Goal: Transaction & Acquisition: Purchase product/service

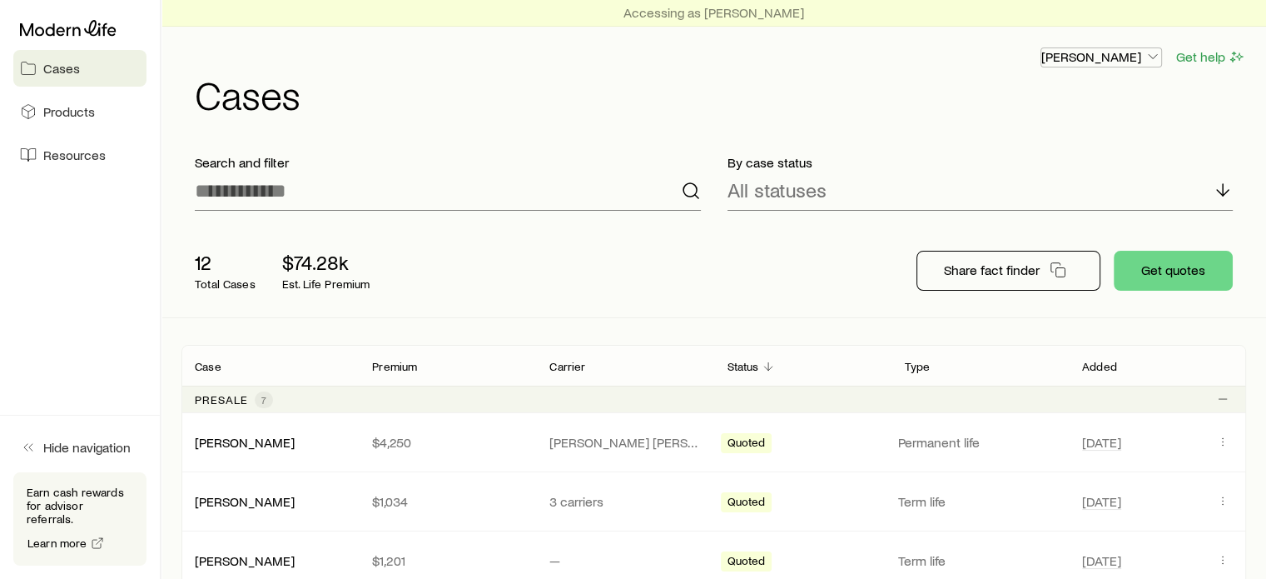
click at [1160, 56] on icon "button" at bounding box center [1153, 56] width 17 height 17
click at [64, 154] on span "Resources" at bounding box center [74, 154] width 62 height 17
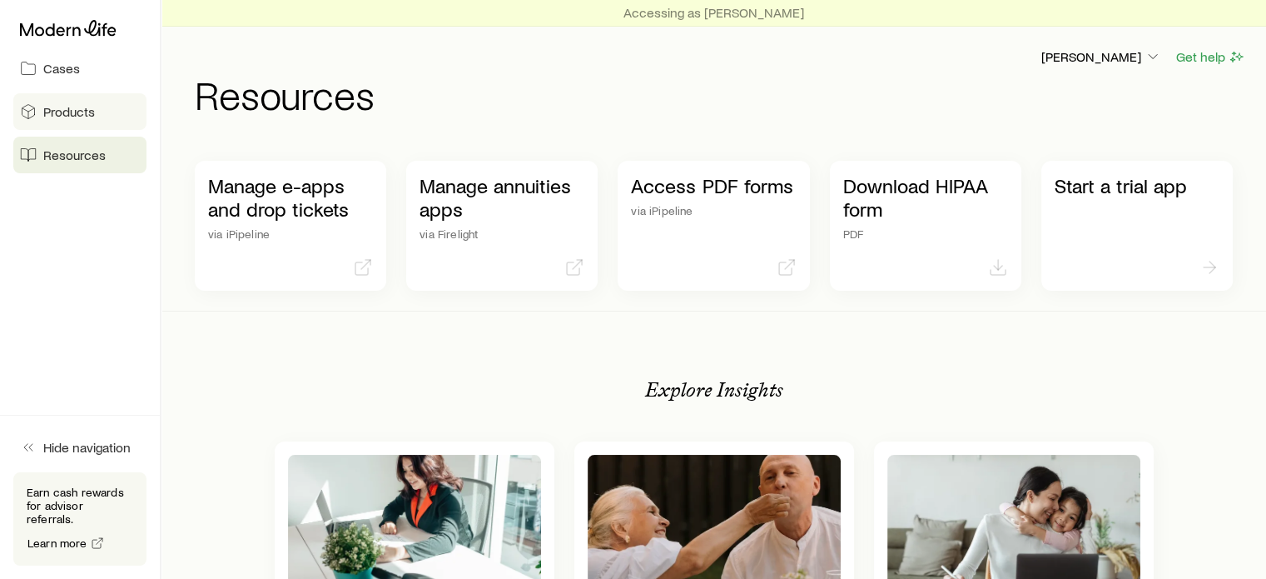
click at [57, 106] on span "Products" at bounding box center [69, 111] width 52 height 17
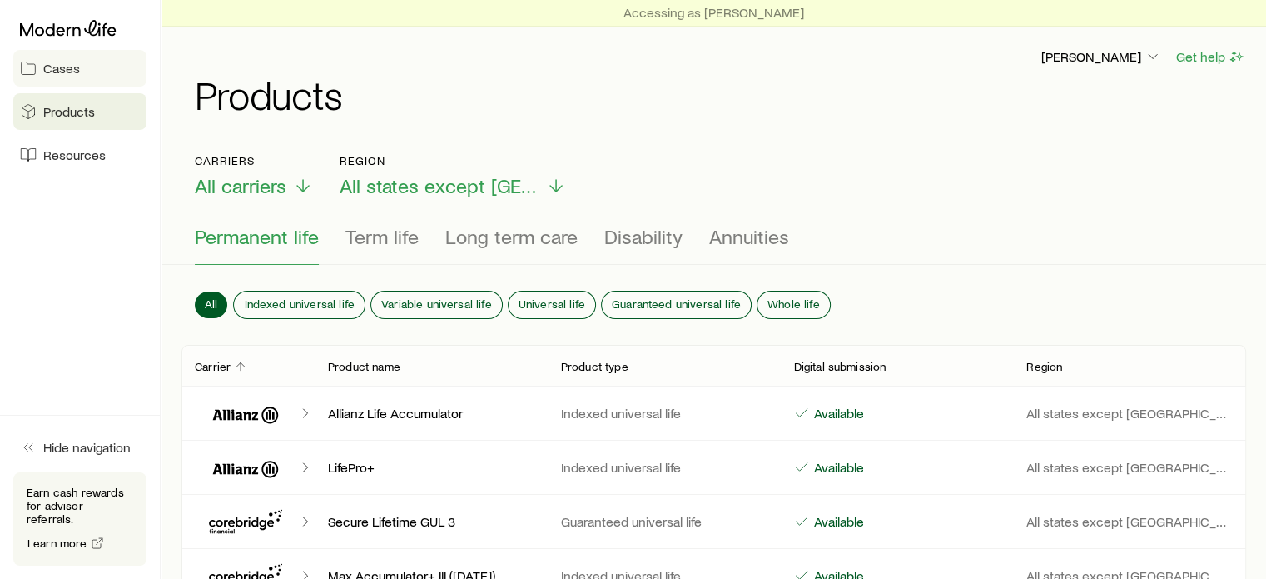
click at [67, 77] on link "Cases" at bounding box center [79, 68] width 133 height 37
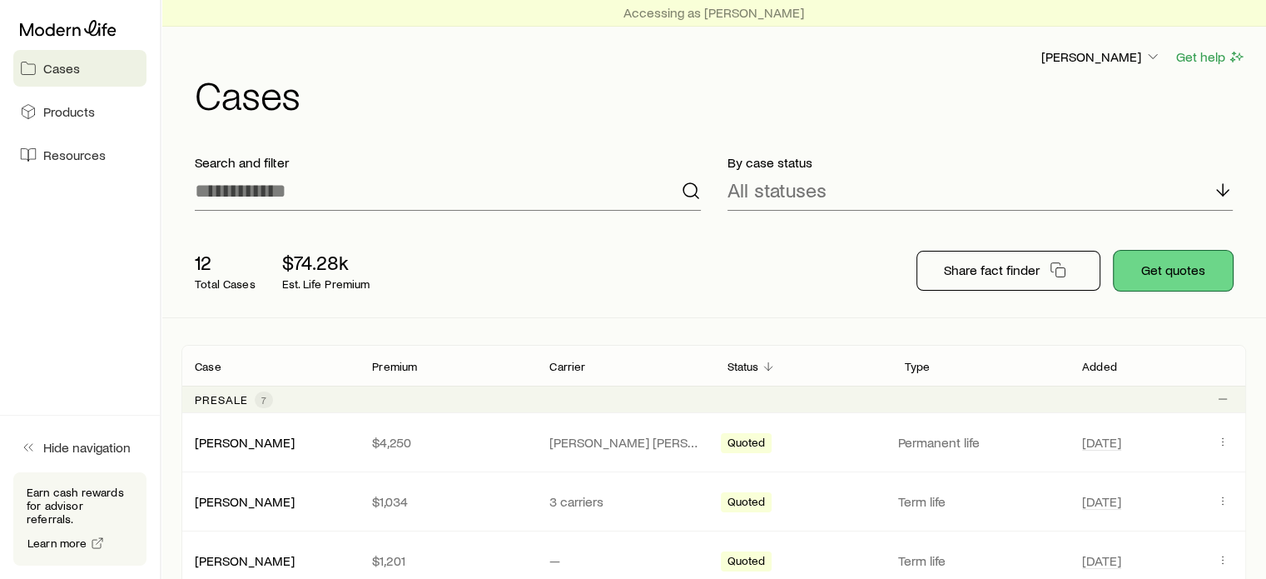
click at [1176, 276] on button "Get quotes" at bounding box center [1173, 271] width 119 height 40
